Goal: Task Accomplishment & Management: Use online tool/utility

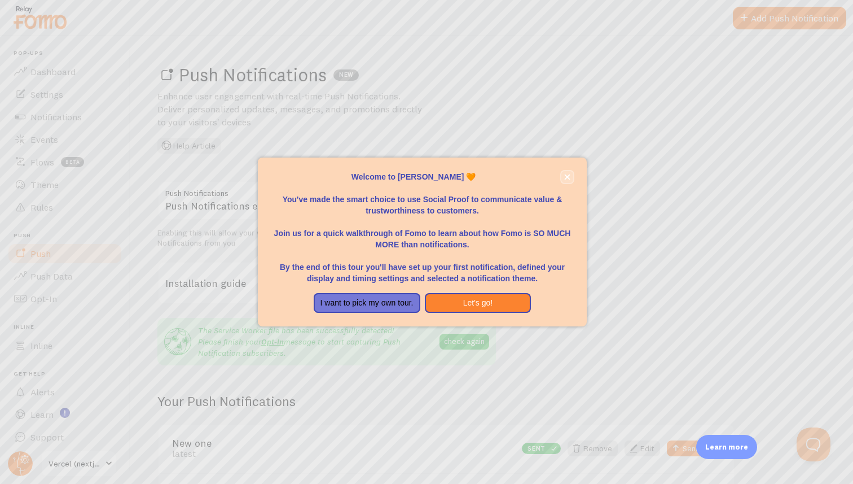
click at [567, 175] on icon "close," at bounding box center [568, 177] width 6 height 6
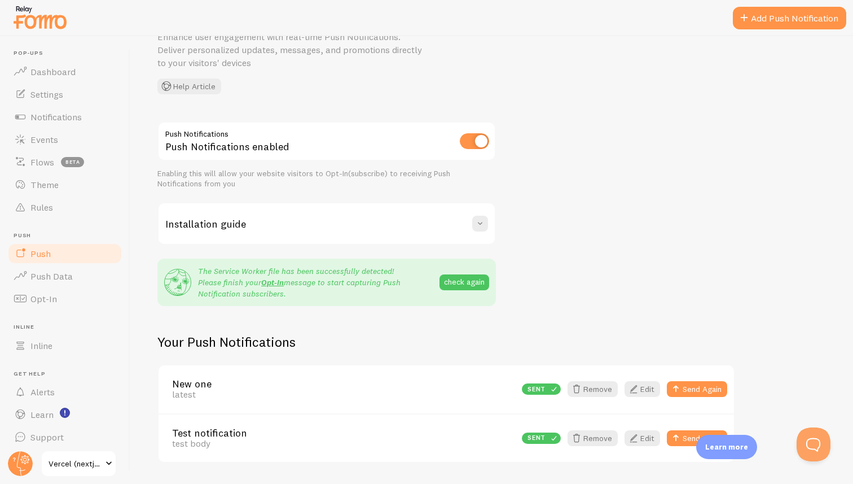
scroll to position [77, 0]
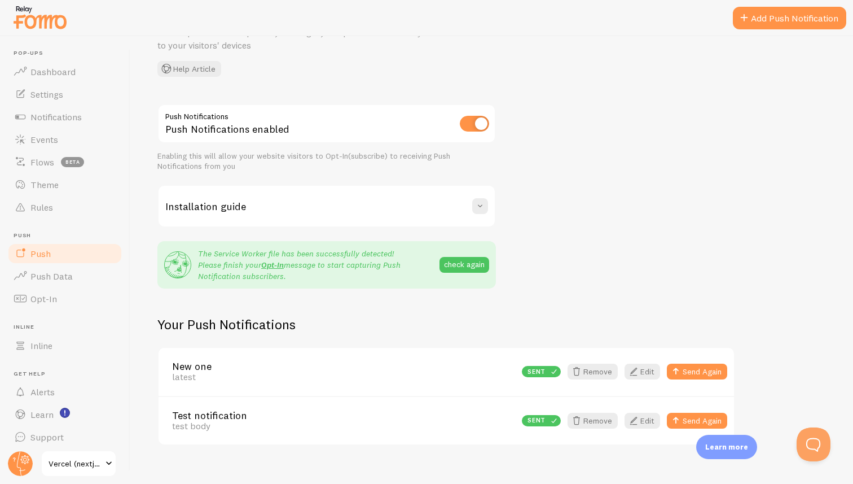
click at [203, 254] on p "The Service Worker file has been successfully detected! Please finish your Opt-…" at bounding box center [318, 265] width 241 height 34
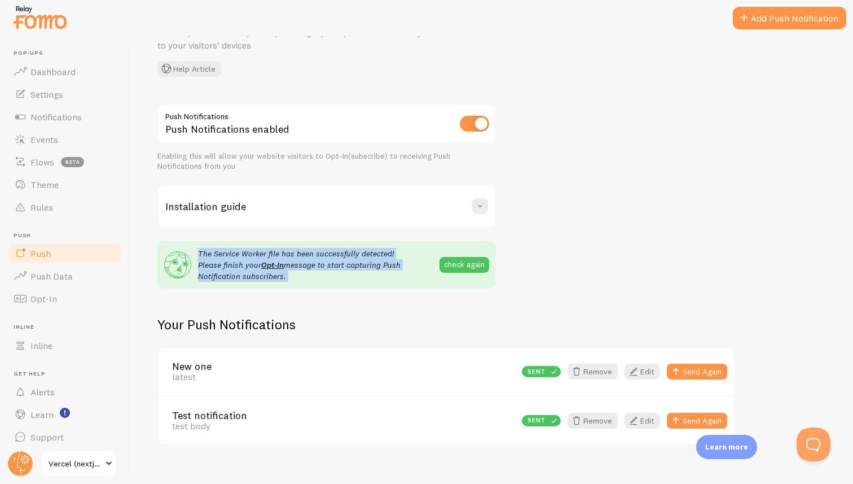
drag, startPoint x: 203, startPoint y: 254, endPoint x: 286, endPoint y: 274, distance: 84.7
click at [286, 274] on p "The Service Worker file has been successfully detected! Please finish your Opt-…" at bounding box center [318, 265] width 241 height 34
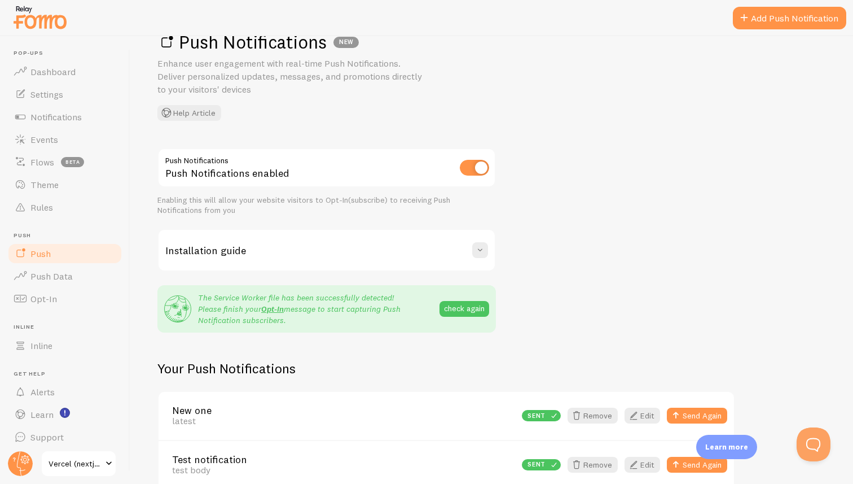
scroll to position [0, 0]
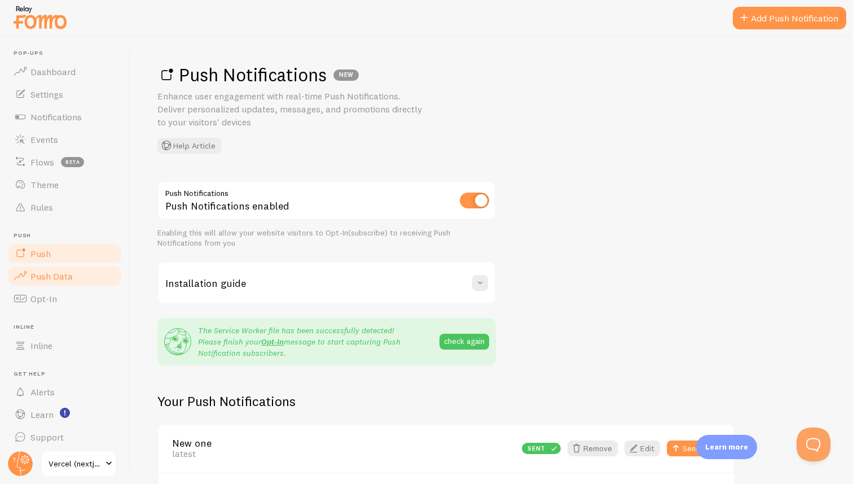
click at [42, 274] on span "Push Data" at bounding box center [51, 275] width 42 height 11
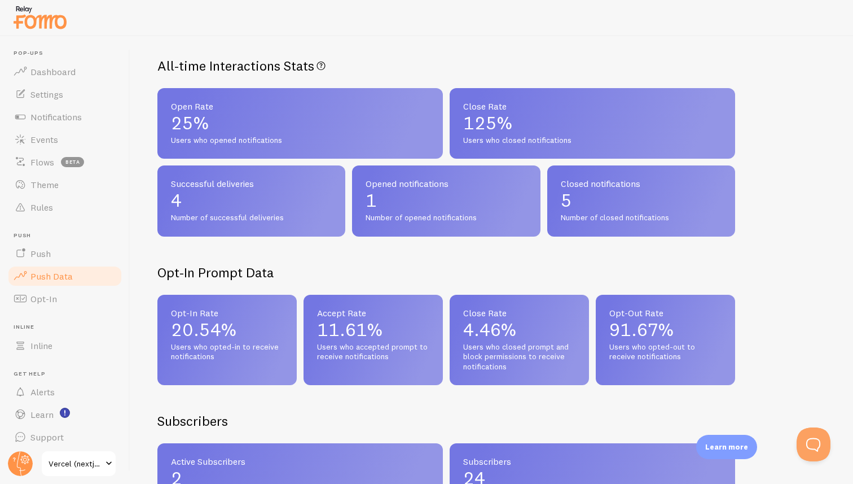
scroll to position [62, 0]
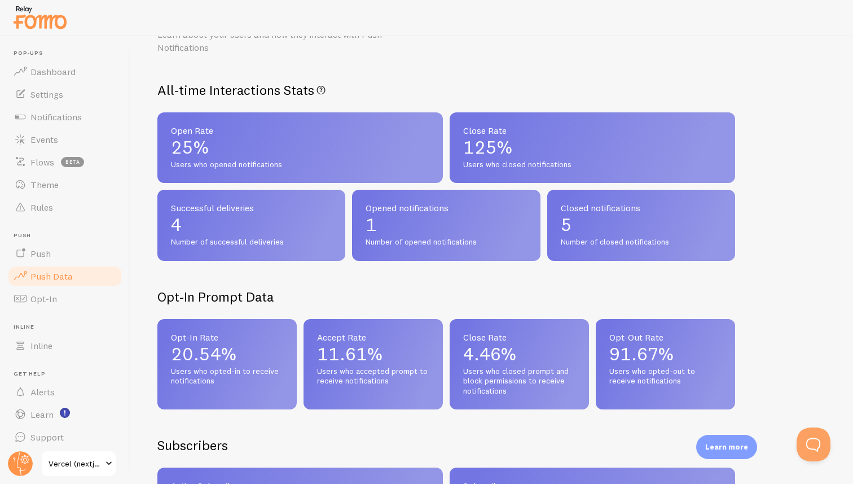
click at [172, 89] on h2 "All-time Interactions Stats All-time Push Notifications interactions" at bounding box center [446, 89] width 578 height 17
drag, startPoint x: 172, startPoint y: 89, endPoint x: 202, endPoint y: 89, distance: 29.9
click at [202, 89] on h2 "All-time Interactions Stats All-time Push Notifications interactions" at bounding box center [446, 89] width 578 height 17
click at [186, 165] on span "Users who opened notifications" at bounding box center [300, 165] width 258 height 10
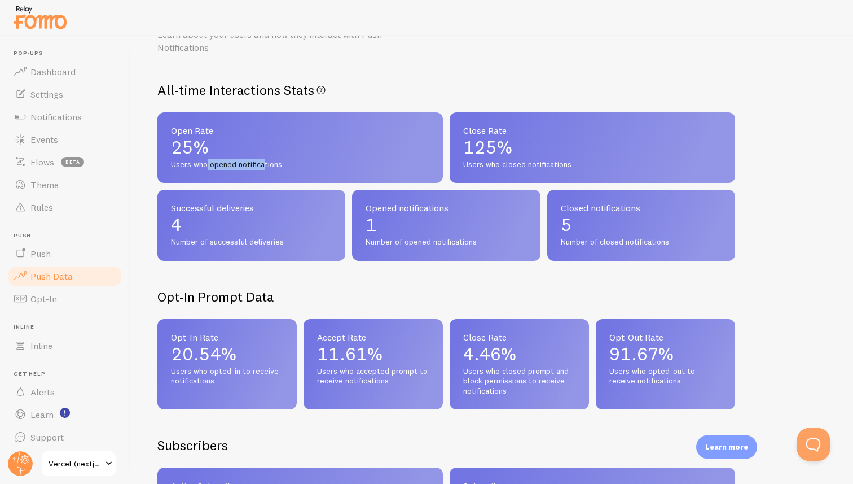
drag, startPoint x: 186, startPoint y: 165, endPoint x: 229, endPoint y: 162, distance: 43.5
click at [229, 162] on span "Users who opened notifications" at bounding box center [300, 165] width 258 height 10
click at [475, 156] on p "125%" at bounding box center [592, 147] width 258 height 18
drag, startPoint x: 192, startPoint y: 241, endPoint x: 221, endPoint y: 238, distance: 29.0
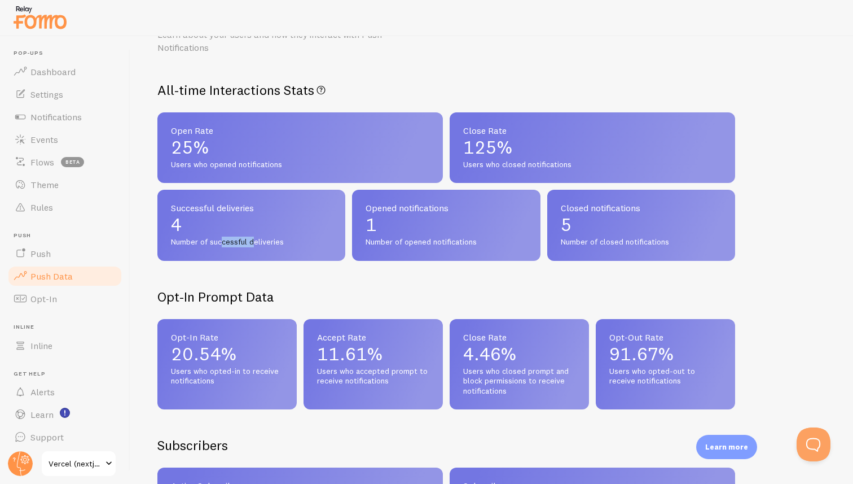
click at [221, 238] on span "Number of successful deliveries" at bounding box center [251, 242] width 161 height 10
click at [392, 239] on span "Number of opened notifications" at bounding box center [446, 242] width 161 height 10
drag, startPoint x: 392, startPoint y: 239, endPoint x: 429, endPoint y: 238, distance: 37.3
click at [429, 238] on span "Number of opened notifications" at bounding box center [446, 242] width 161 height 10
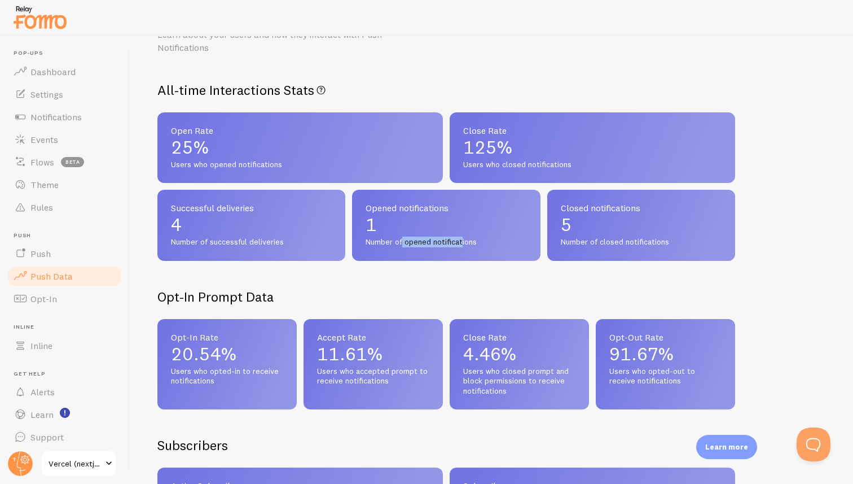
click at [429, 238] on span "Number of opened notifications" at bounding box center [446, 242] width 161 height 10
click at [424, 240] on span "Number of opened notifications" at bounding box center [446, 242] width 161 height 10
click at [446, 239] on span "Number of opened notifications" at bounding box center [446, 242] width 161 height 10
click at [572, 241] on span "Number of closed notifications" at bounding box center [641, 242] width 161 height 10
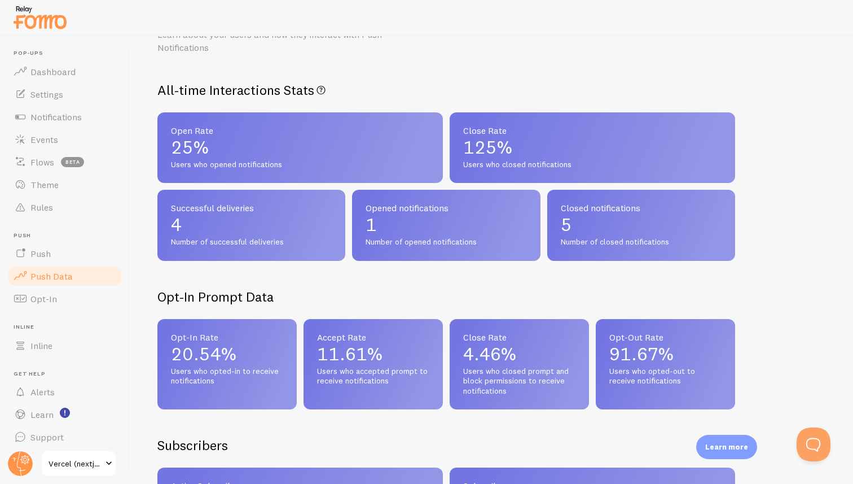
click at [595, 243] on span "Number of closed notifications" at bounding box center [641, 242] width 161 height 10
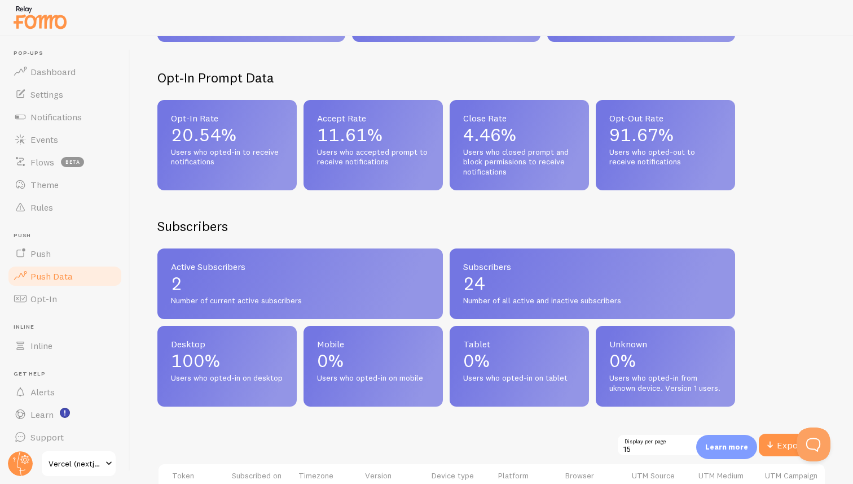
scroll to position [399, 0]
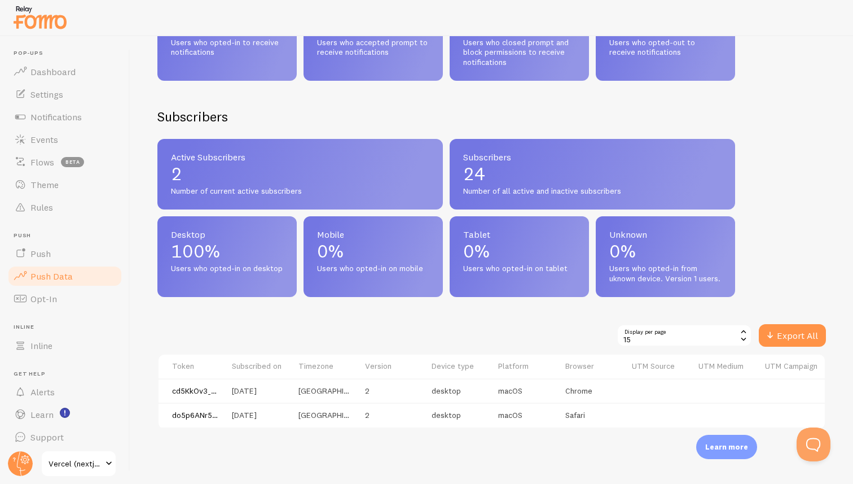
click at [199, 390] on td "cd5KkOv3_kWBFRetWaSqrA:APA91bEBvfZVcMI5SvLx5vt5nimJ5Kh8e90feUvomB2IffCab0YJ5XcY…" at bounding box center [192, 390] width 67 height 25
click at [254, 386] on td "[DATE]" at bounding box center [258, 390] width 67 height 25
click at [643, 326] on div "15" at bounding box center [684, 335] width 135 height 23
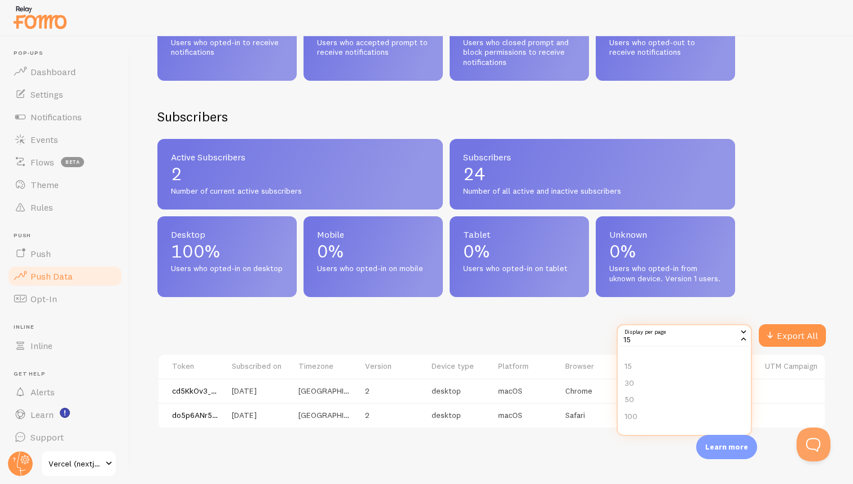
click at [592, 325] on div "Display per page 15 15 15 30 50 100 Export All" at bounding box center [491, 335] width 669 height 23
click at [680, 324] on div "15" at bounding box center [684, 335] width 135 height 23
click at [586, 329] on div "Display per page 15 15 15 30 50 100 Export All" at bounding box center [491, 335] width 669 height 23
click at [636, 325] on div "15" at bounding box center [684, 335] width 135 height 23
click at [583, 329] on div "Display per page 15 15 15 30 50 100 Export All" at bounding box center [491, 335] width 669 height 23
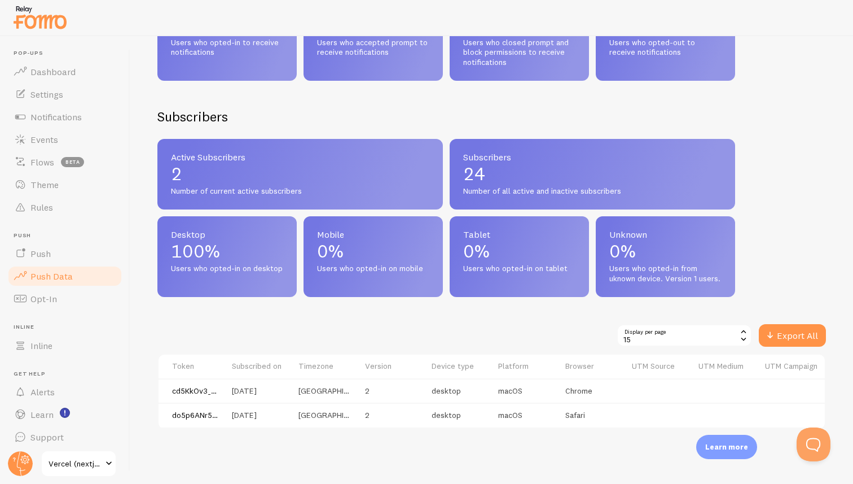
click at [639, 329] on div "15" at bounding box center [684, 335] width 135 height 23
click at [570, 335] on div "Display per page 15 15 15 30 50 100 Export All" at bounding box center [491, 335] width 669 height 23
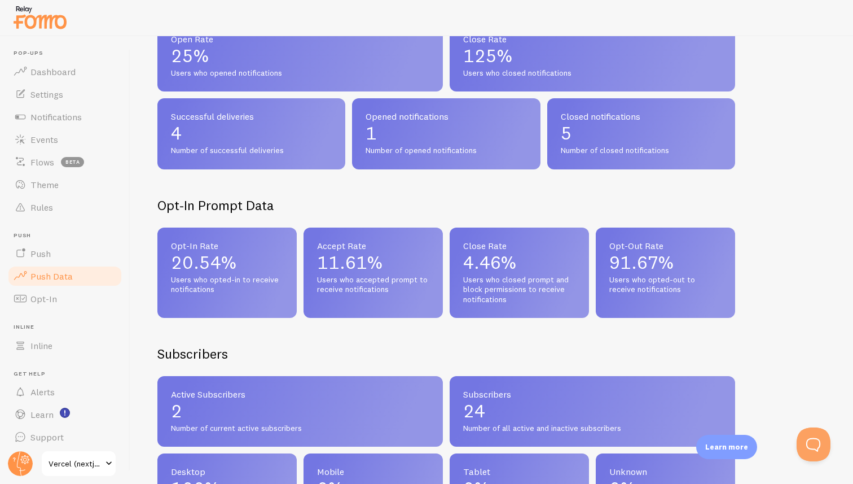
scroll to position [0, 0]
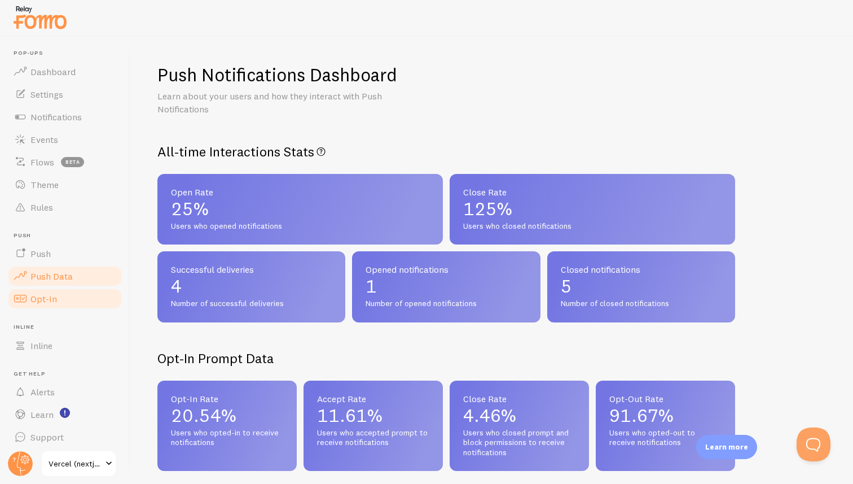
click at [58, 300] on link "Opt-In" at bounding box center [65, 298] width 116 height 23
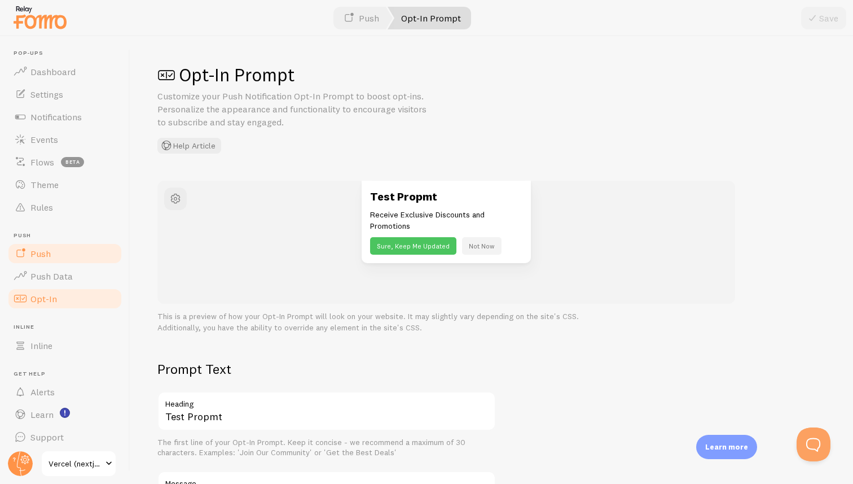
click at [62, 255] on link "Push" at bounding box center [65, 253] width 116 height 23
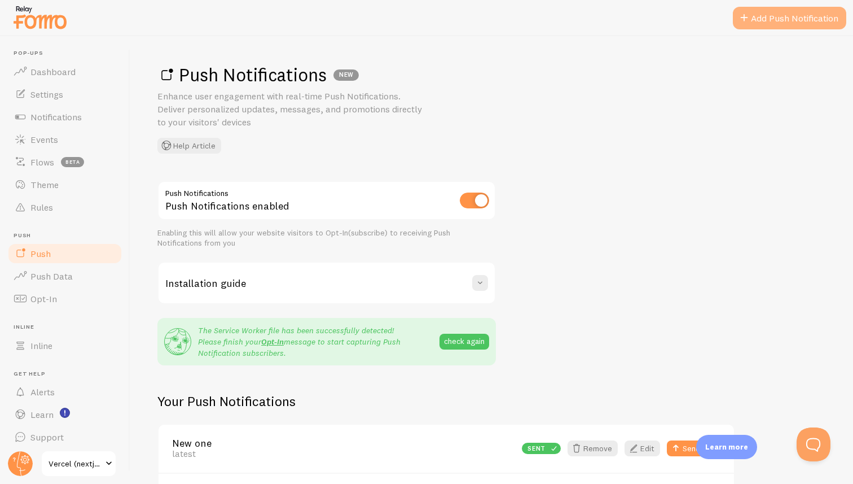
click at [778, 14] on link "Add Push Notification" at bounding box center [789, 18] width 113 height 23
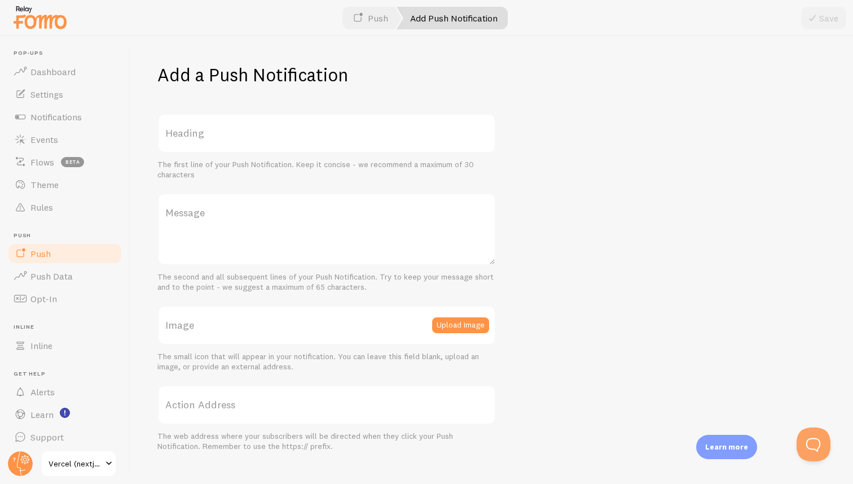
scroll to position [21, 0]
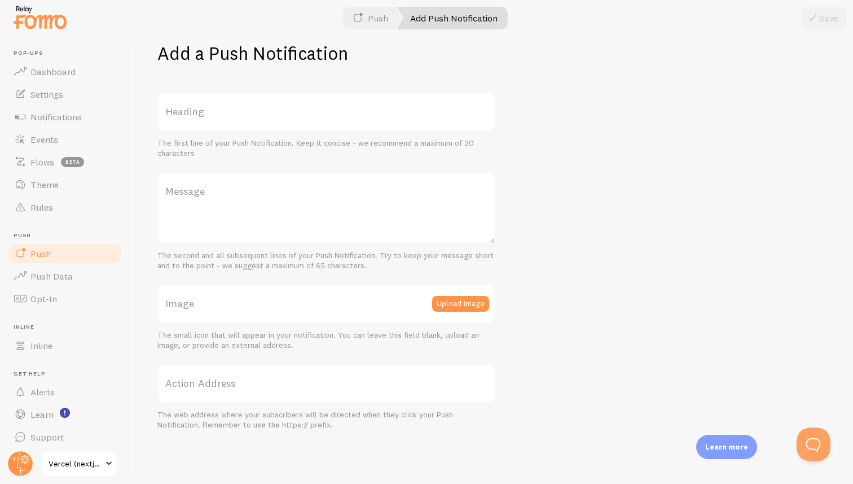
click at [60, 248] on link "Push" at bounding box center [65, 253] width 116 height 23
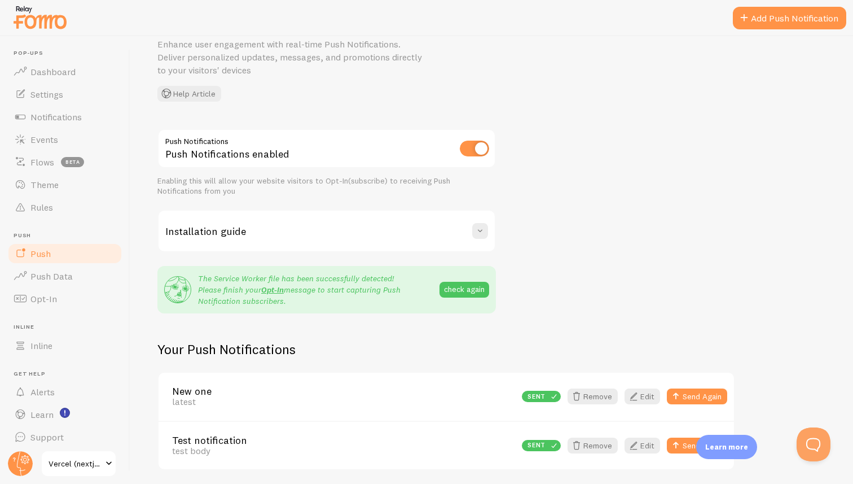
scroll to position [93, 0]
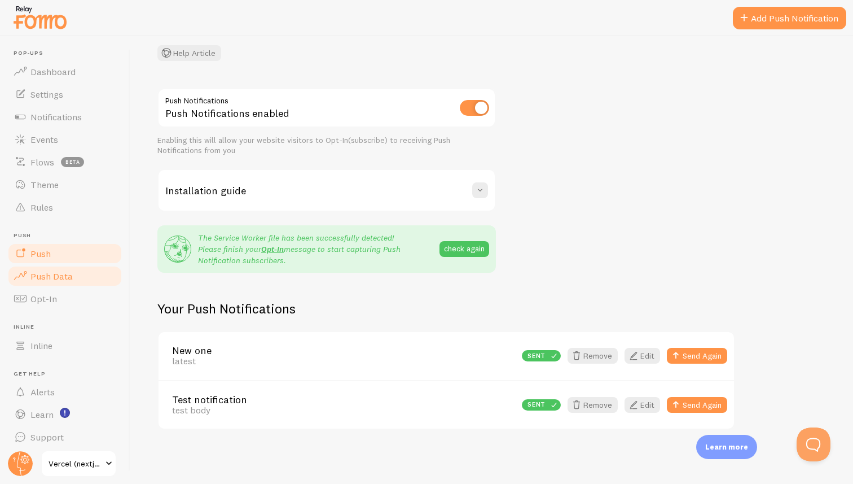
click at [72, 275] on link "Push Data" at bounding box center [65, 276] width 116 height 23
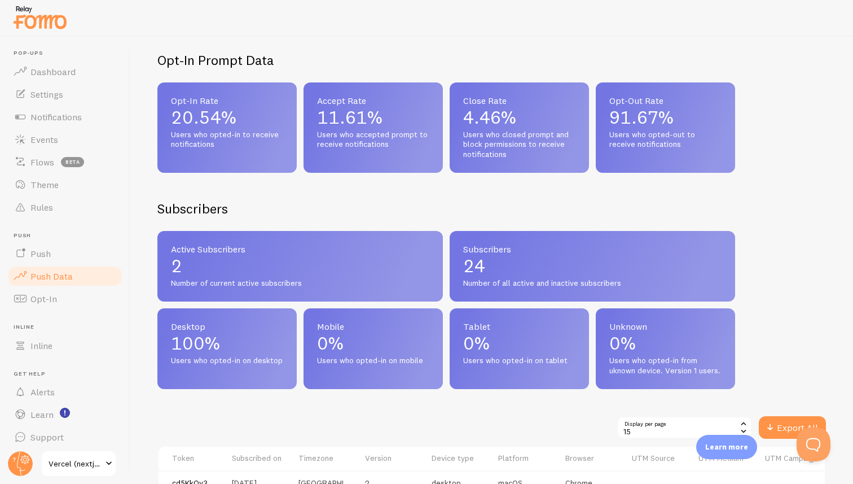
scroll to position [399, 0]
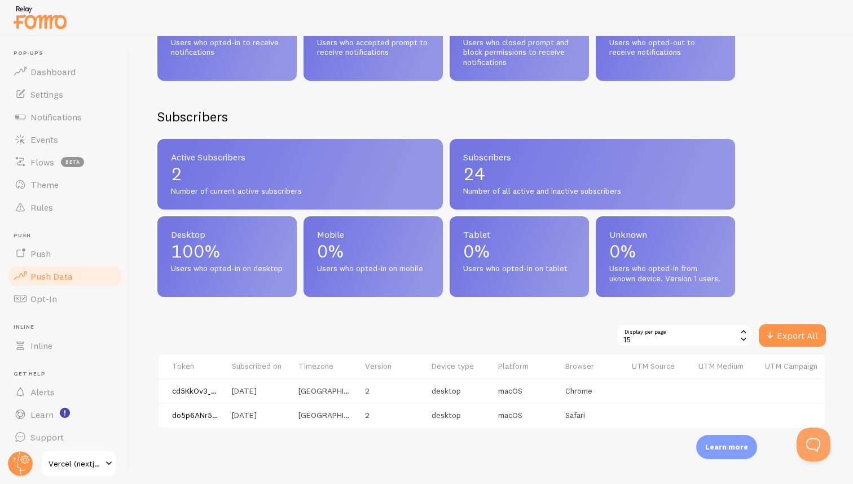
click at [185, 230] on span "Desktop" at bounding box center [227, 234] width 112 height 9
click at [322, 230] on span "Mobile" at bounding box center [373, 234] width 112 height 9
click at [478, 230] on span "Tablet" at bounding box center [519, 234] width 112 height 9
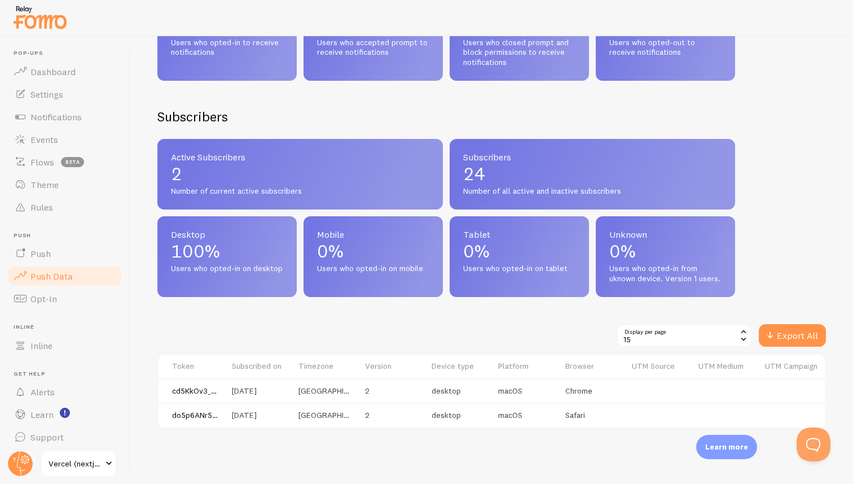
click at [506, 242] on p "0%" at bounding box center [519, 251] width 112 height 18
click at [327, 230] on span "Mobile" at bounding box center [373, 234] width 112 height 9
click at [335, 230] on span "Mobile" at bounding box center [373, 234] width 112 height 9
drag, startPoint x: 335, startPoint y: 226, endPoint x: 407, endPoint y: 257, distance: 78.1
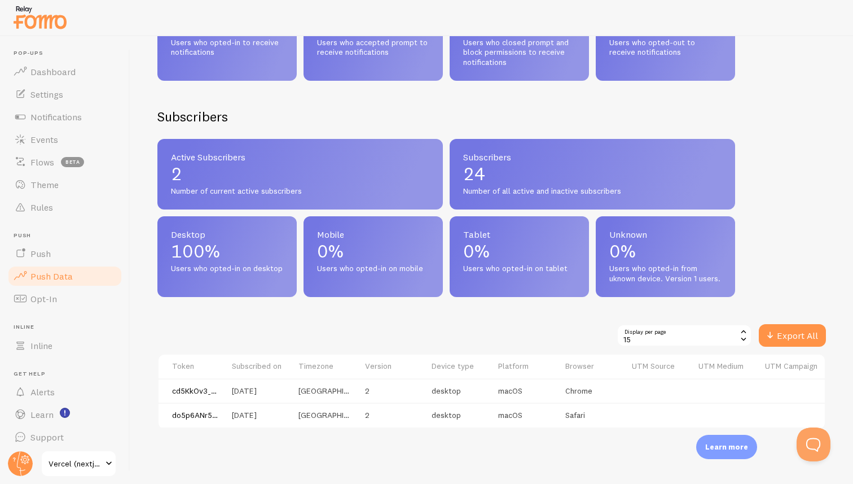
click at [407, 257] on div "Mobile 0% Users who opted-in on mobile" at bounding box center [373, 256] width 139 height 81
click at [407, 264] on span "Users who opted-in on mobile" at bounding box center [373, 269] width 112 height 10
click at [54, 256] on link "Push" at bounding box center [65, 253] width 116 height 23
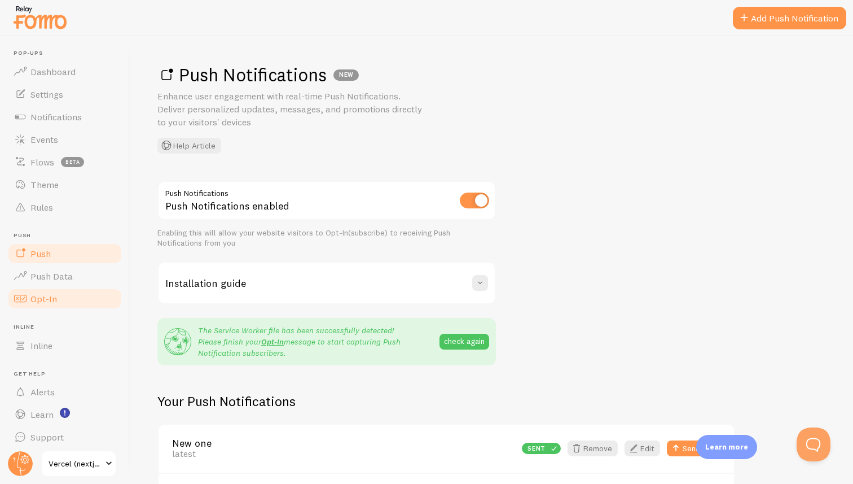
click at [73, 296] on link "Opt-In" at bounding box center [65, 298] width 116 height 23
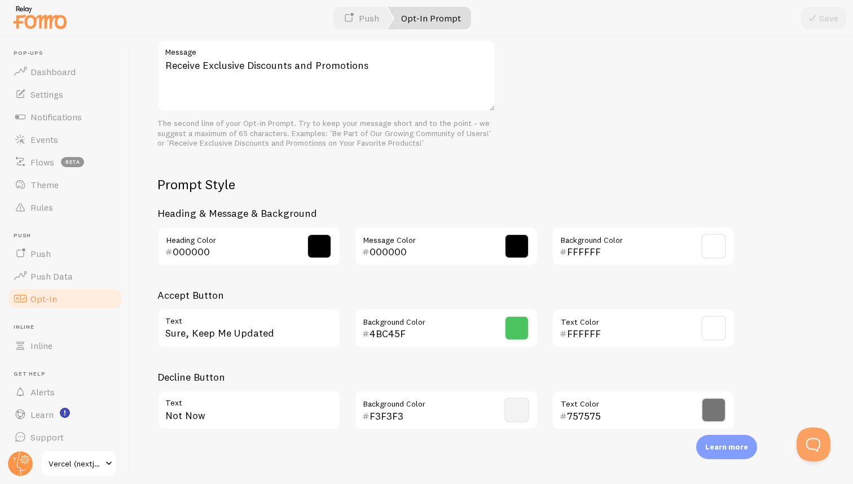
scroll to position [440, 0]
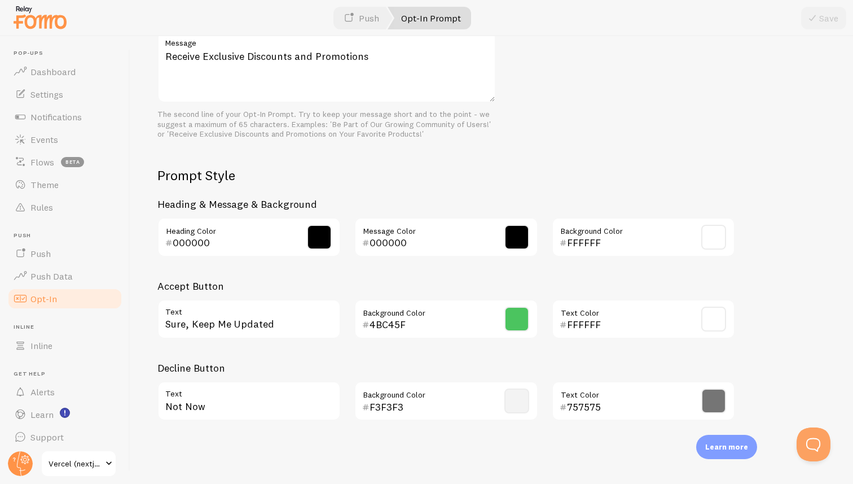
click at [72, 288] on link "Opt-In" at bounding box center [65, 298] width 116 height 23
click at [88, 274] on link "Push Data" at bounding box center [65, 276] width 116 height 23
